Goal: Information Seeking & Learning: Learn about a topic

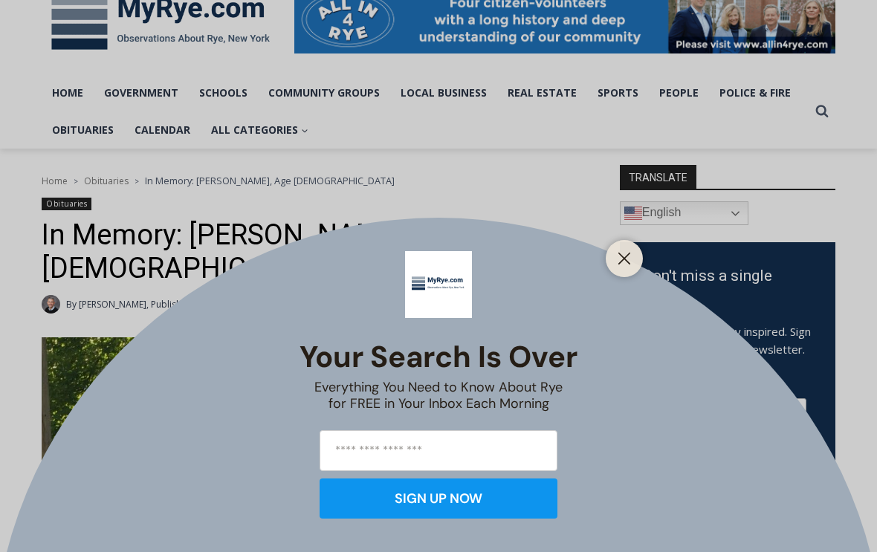
scroll to position [248, 0]
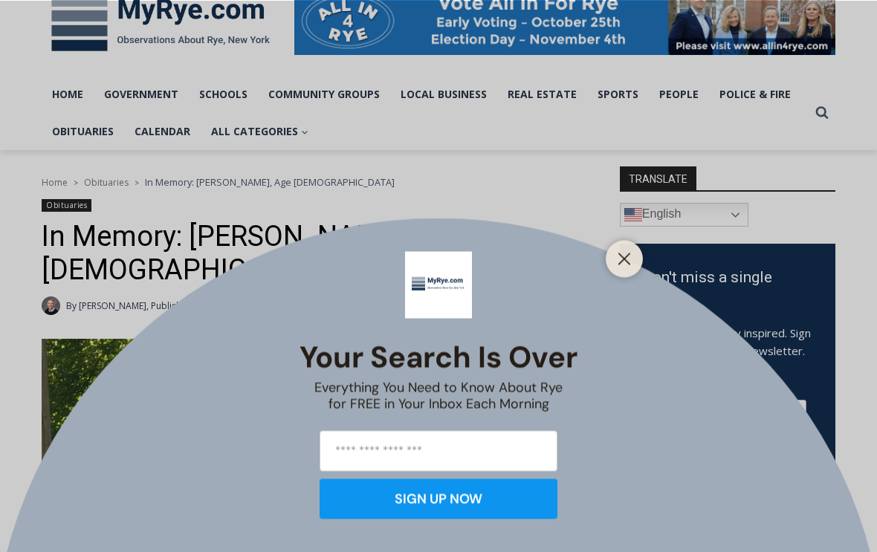
click at [632, 269] on button "Close" at bounding box center [624, 258] width 21 height 21
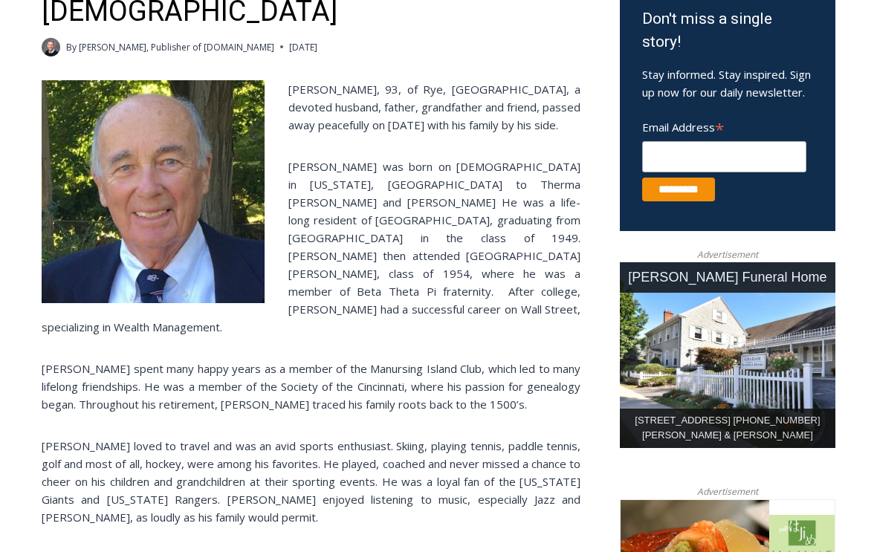
scroll to position [506, 0]
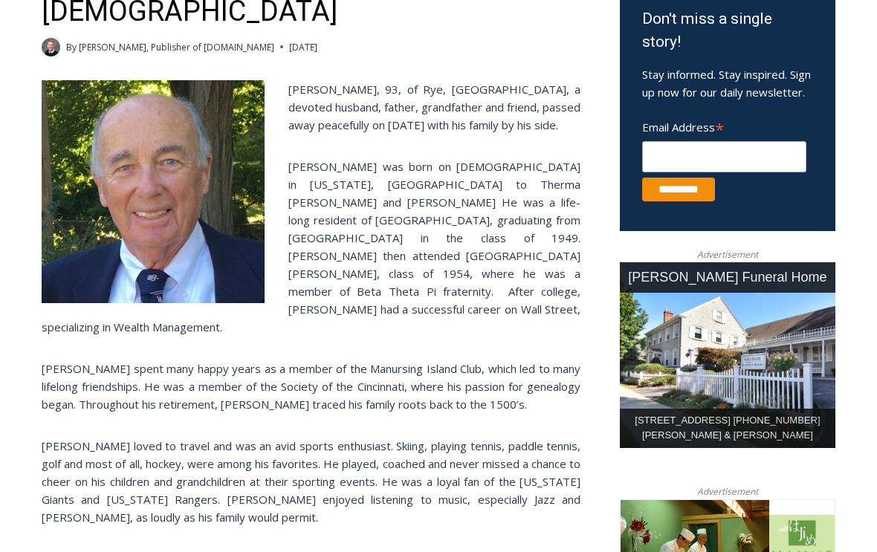
click at [476, 462] on div "Richard Allen Hynson, 93, of Rye, NY, a devoted husband, father, grandfather an…" at bounding box center [311, 482] width 539 height 804
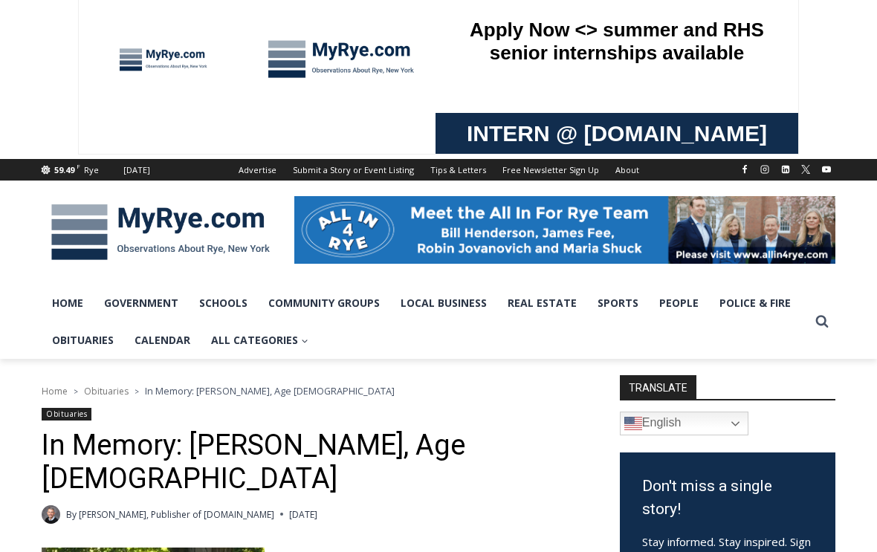
scroll to position [0, 0]
